Goal: Information Seeking & Learning: Learn about a topic

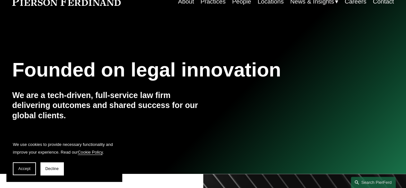
scroll to position [64, 0]
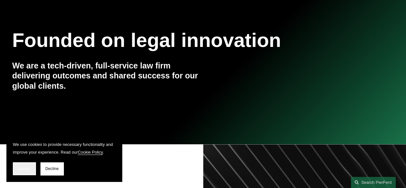
click at [25, 170] on span "Accept" at bounding box center [24, 168] width 12 height 4
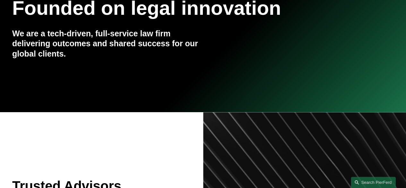
scroll to position [0, 0]
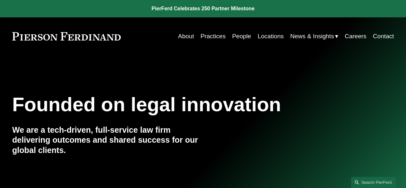
click at [264, 38] on link "Locations" at bounding box center [271, 36] width 26 height 12
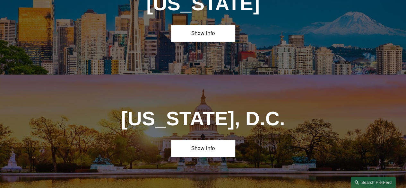
scroll to position [2408, 0]
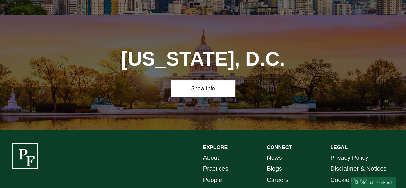
click at [271, 174] on link "Careers" at bounding box center [278, 179] width 22 height 11
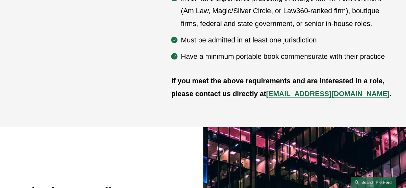
scroll to position [321, 0]
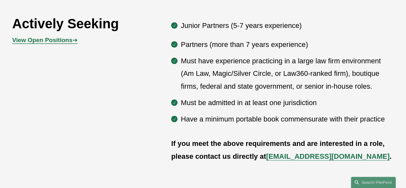
click at [64, 41] on strong "View Open Positions" at bounding box center [42, 40] width 60 height 7
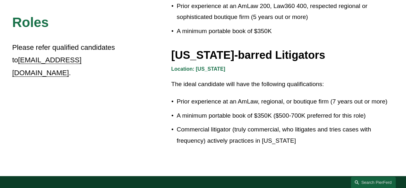
scroll to position [1060, 0]
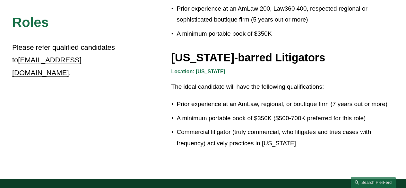
click at [213, 116] on p "A minimum portable book of $350K ($500-700K preferred for this role)" at bounding box center [285, 118] width 217 height 11
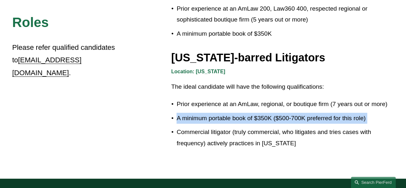
click at [213, 116] on p "A minimum portable book of $350K ($500-700K preferred for this role)" at bounding box center [285, 118] width 217 height 11
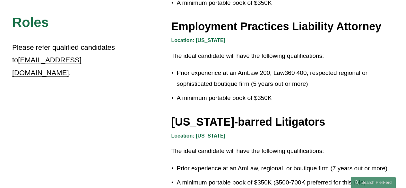
click at [209, 93] on p "A minimum portable book of $350K" at bounding box center [285, 97] width 217 height 11
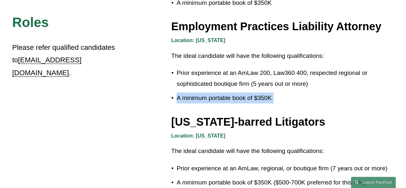
click at [209, 93] on p "A minimum portable book of $350K" at bounding box center [285, 97] width 217 height 11
copy div "A minimum portable book of $350K"
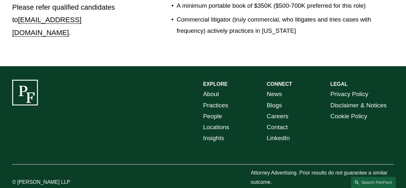
scroll to position [1181, 0]
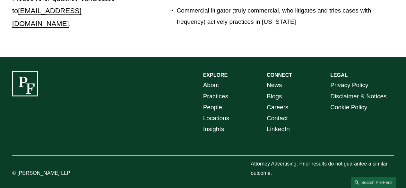
click at [213, 103] on link "People" at bounding box center [212, 107] width 19 height 11
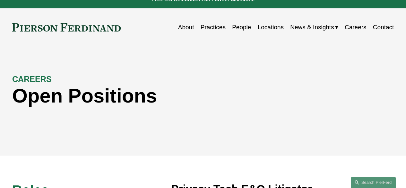
scroll to position [0, 0]
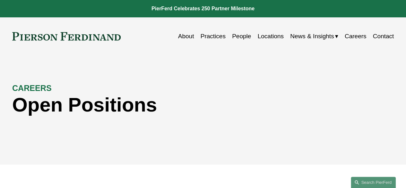
click at [225, 33] on nav "About Practices People Locations News & Insights News Insights Blogs Careers Co…" at bounding box center [286, 36] width 216 height 12
click at [201, 39] on link "Practices" at bounding box center [213, 36] width 25 height 12
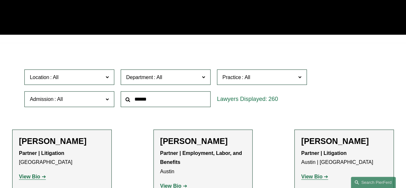
scroll to position [193, 0]
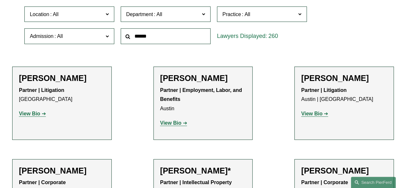
click at [261, 13] on span "Practice" at bounding box center [260, 14] width 74 height 9
click at [97, 12] on span "Location" at bounding box center [67, 14] width 74 height 9
click at [0, 0] on link "Washington, D.C." at bounding box center [0, 0] width 0 height 0
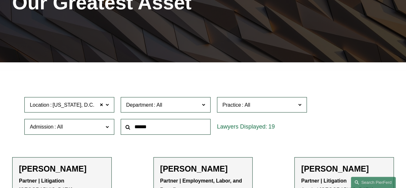
scroll to position [98, 0]
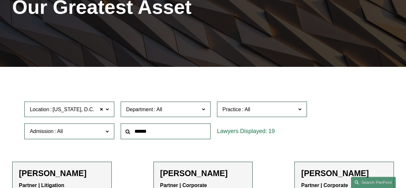
click at [147, 110] on span "Department" at bounding box center [139, 109] width 27 height 5
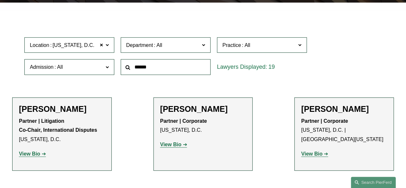
click at [0, 0] on link "Intellectual Property" at bounding box center [0, 0] width 0 height 0
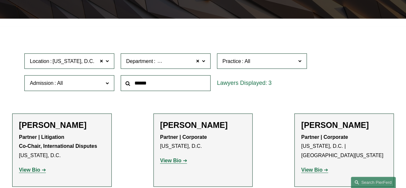
scroll to position [226, 0]
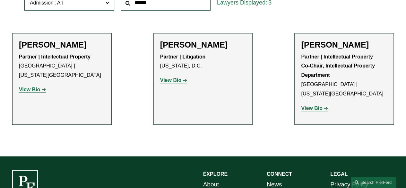
click at [320, 104] on p "View Bio" at bounding box center [344, 108] width 86 height 9
click at [325, 105] on link "View Bio" at bounding box center [314, 107] width 27 height 5
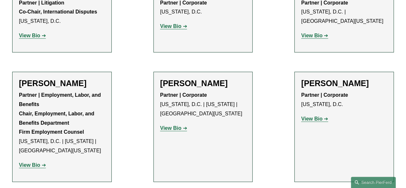
scroll to position [290, 0]
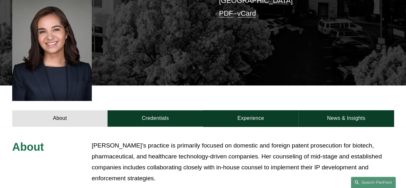
scroll to position [257, 0]
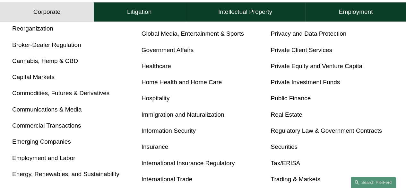
scroll to position [289, 0]
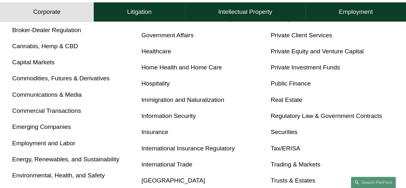
click at [162, 167] on link "International Trade" at bounding box center [167, 164] width 51 height 7
click at [164, 102] on link "Immigration and Naturalization" at bounding box center [183, 99] width 83 height 7
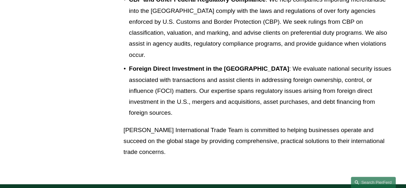
scroll to position [610, 0]
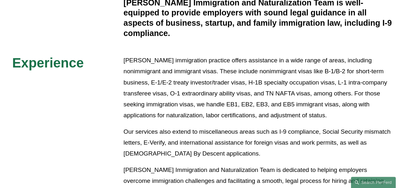
scroll to position [257, 0]
